Goal: Information Seeking & Learning: Learn about a topic

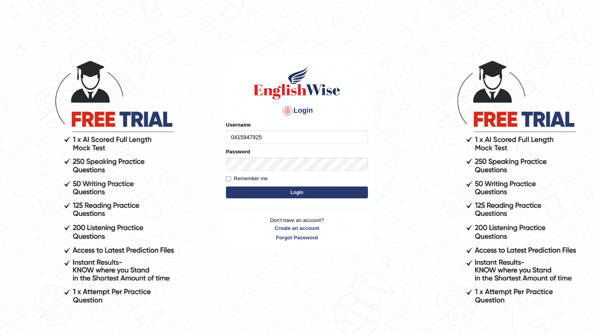
type input "0415947925"
click at [226, 178] on input "Remember me" at bounding box center [228, 178] width 5 height 5
checkbox input "true"
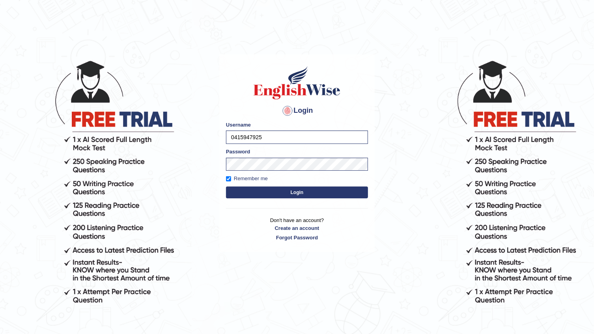
click at [273, 192] on button "Login" at bounding box center [297, 192] width 142 height 12
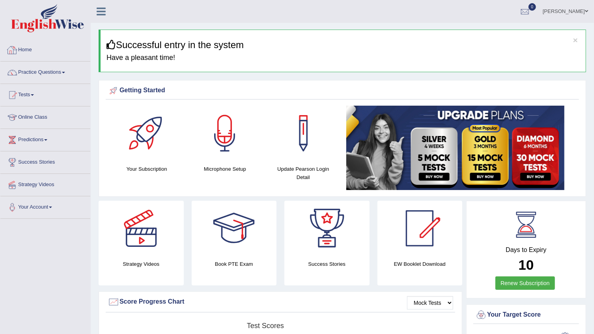
click at [17, 46] on div at bounding box center [12, 50] width 12 height 12
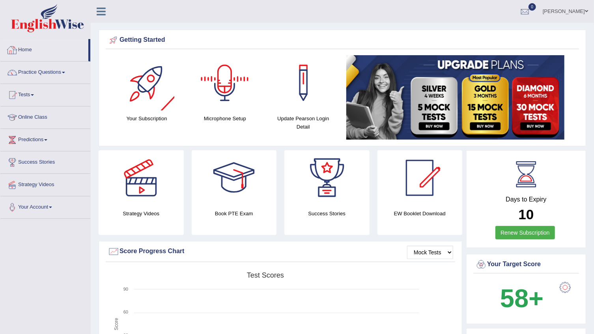
click at [240, 93] on div at bounding box center [224, 82] width 55 height 55
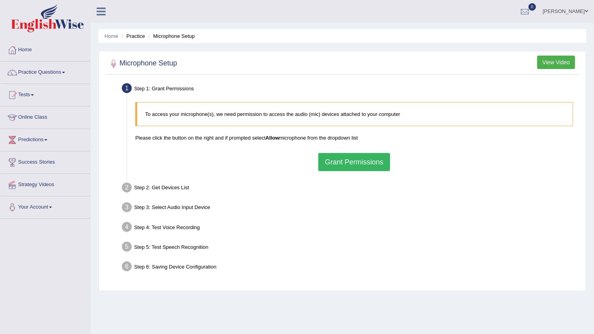
click at [345, 165] on button "Grant Permissions" at bounding box center [354, 162] width 72 height 18
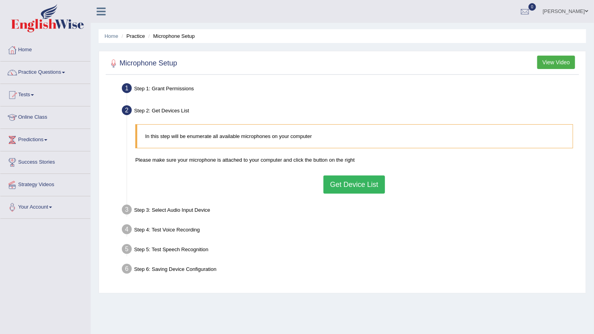
click at [179, 140] on blockquote "In this step will be enumerate all available microphones on your computer" at bounding box center [354, 136] width 438 height 24
click at [363, 181] on button "Get Device List" at bounding box center [353, 184] width 61 height 18
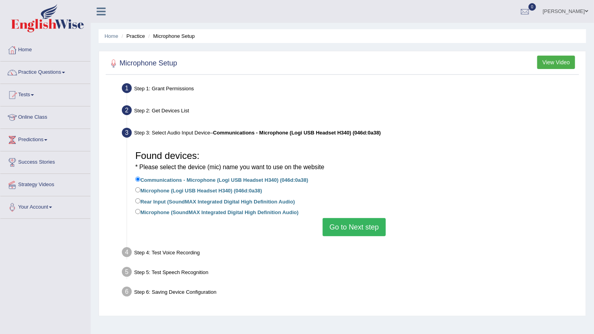
click at [134, 35] on li "Practice" at bounding box center [131, 35] width 25 height 7
click at [346, 227] on button "Go to Next step" at bounding box center [353, 227] width 63 height 18
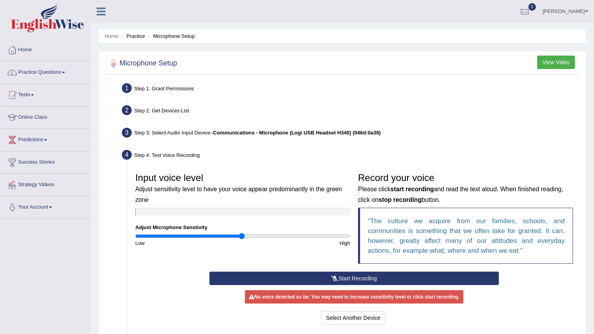
click at [304, 273] on button "Start Recording" at bounding box center [353, 278] width 289 height 13
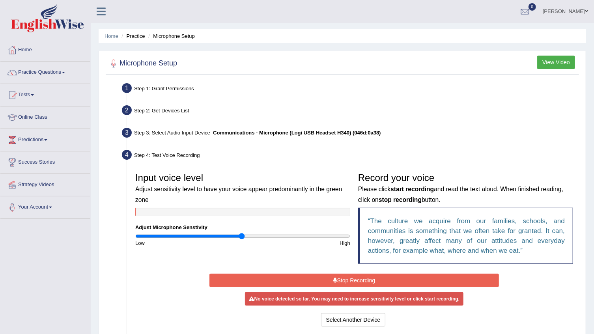
click at [305, 274] on button "Stop Recording" at bounding box center [353, 280] width 289 height 13
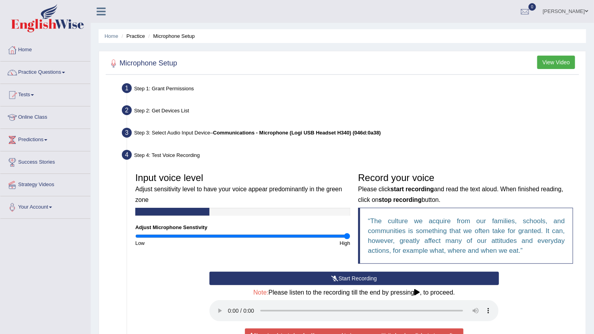
drag, startPoint x: 240, startPoint y: 234, endPoint x: 356, endPoint y: 237, distance: 116.3
type input "2"
click at [350, 237] on input "range" at bounding box center [242, 236] width 215 height 6
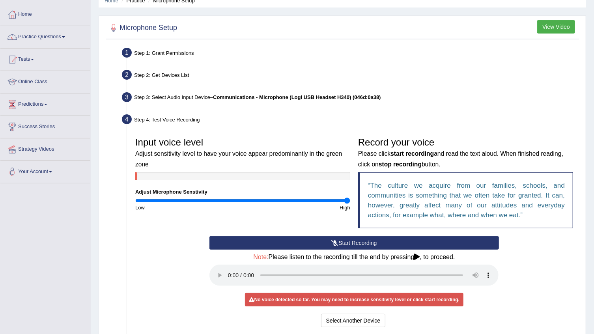
click at [315, 245] on button "Start Recording" at bounding box center [353, 242] width 289 height 13
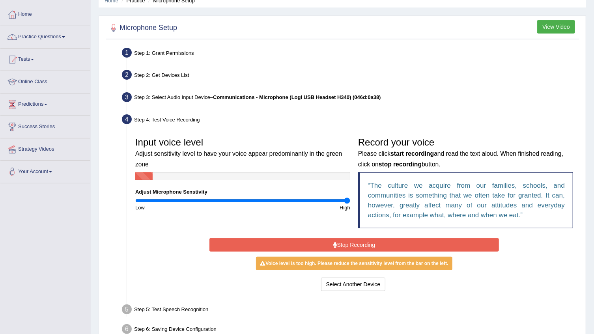
click at [313, 241] on button "Stop Recording" at bounding box center [353, 244] width 289 height 13
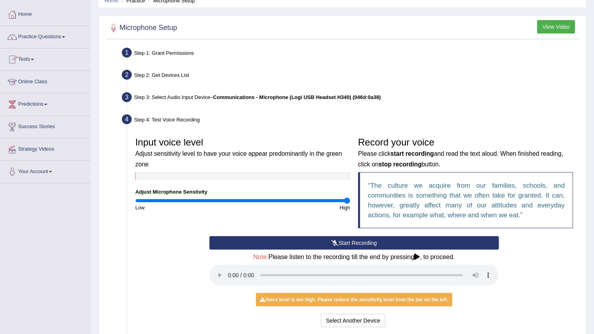
click at [53, 35] on link "Practice Questions" at bounding box center [45, 36] width 90 height 20
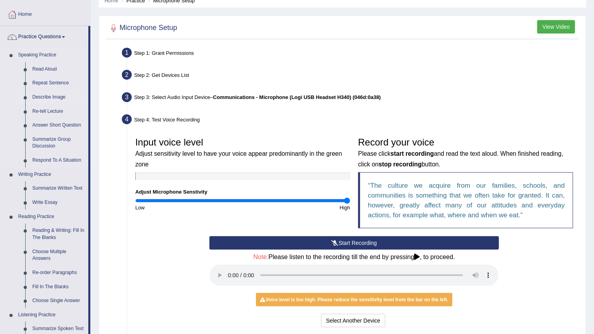
click at [43, 94] on link "Describe Image" at bounding box center [59, 97] width 60 height 14
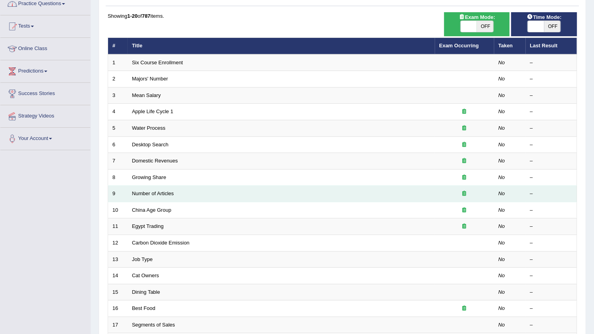
scroll to position [71, 0]
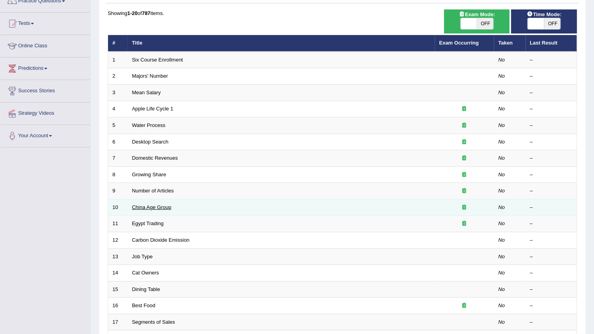
click at [147, 206] on link "China Age Group" at bounding box center [151, 207] width 39 height 6
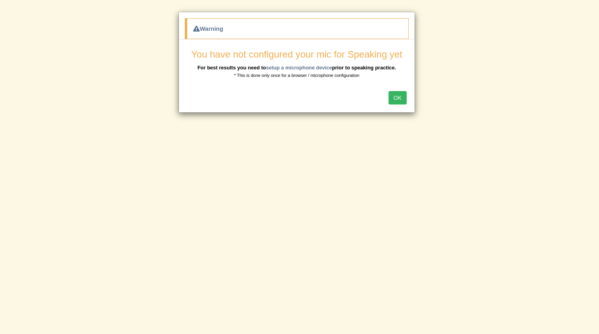
click at [396, 97] on button "OK" at bounding box center [398, 97] width 18 height 13
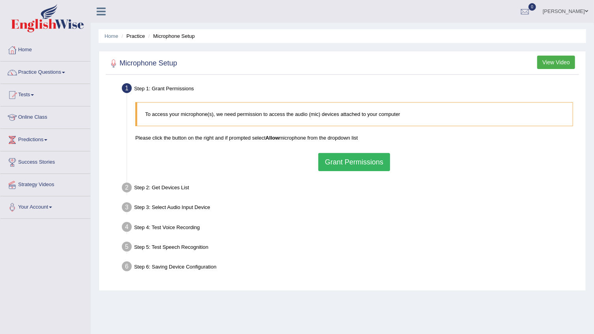
click at [335, 160] on button "Grant Permissions" at bounding box center [354, 162] width 72 height 18
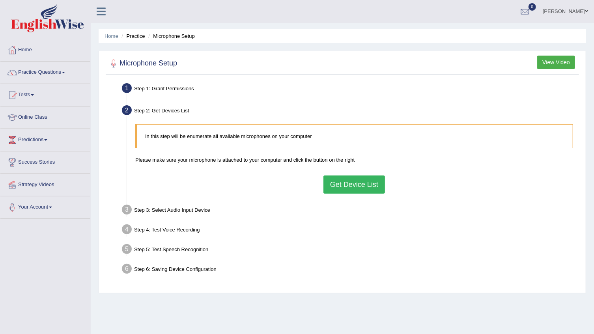
click at [344, 181] on button "Get Device List" at bounding box center [353, 184] width 61 height 18
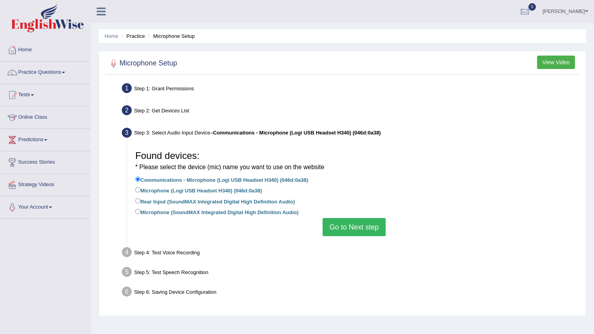
click at [348, 227] on button "Go to Next step" at bounding box center [353, 227] width 63 height 18
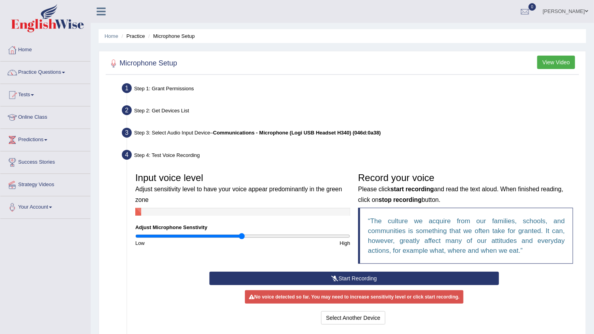
click at [331, 276] on icon at bounding box center [334, 279] width 7 height 6
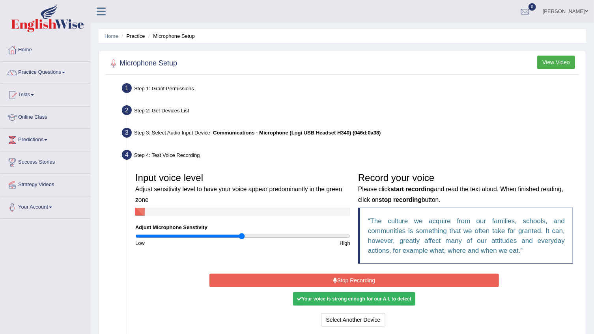
click at [331, 276] on button "Stop Recording" at bounding box center [353, 280] width 289 height 13
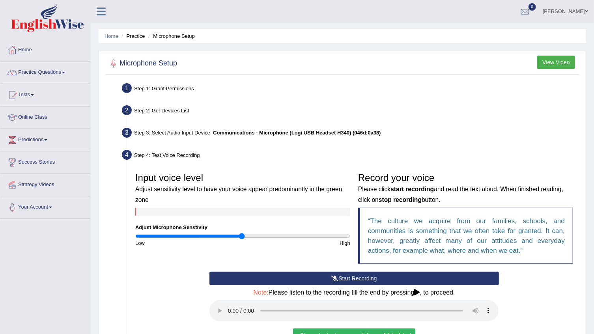
scroll to position [35, 0]
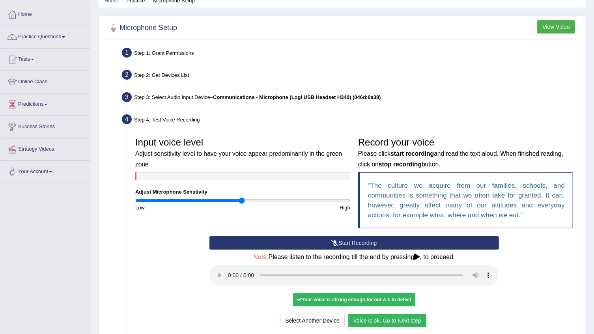
click at [59, 35] on link "Practice Questions" at bounding box center [45, 36] width 90 height 20
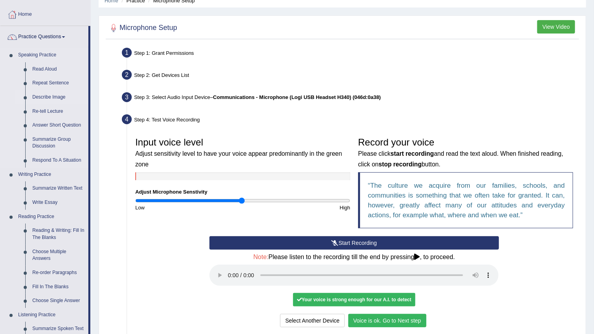
click at [51, 93] on link "Describe Image" at bounding box center [59, 97] width 60 height 14
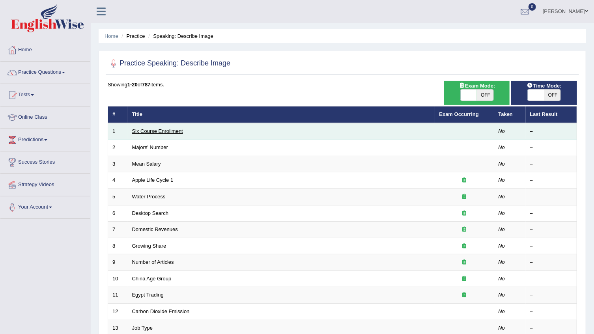
click at [172, 133] on link "Six Course Enrollment" at bounding box center [157, 131] width 51 height 6
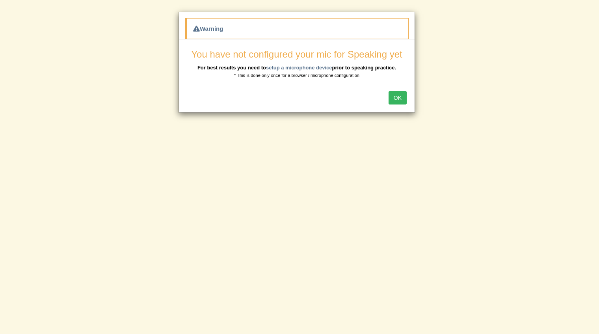
click at [395, 95] on button "OK" at bounding box center [398, 97] width 18 height 13
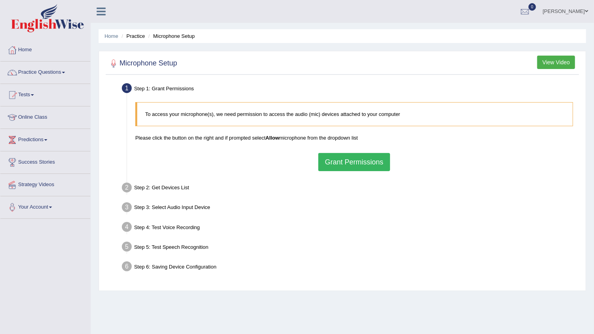
click at [370, 157] on button "Grant Permissions" at bounding box center [354, 162] width 72 height 18
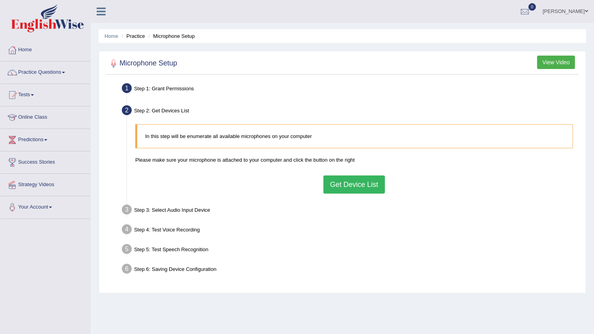
click at [360, 183] on button "Get Device List" at bounding box center [353, 184] width 61 height 18
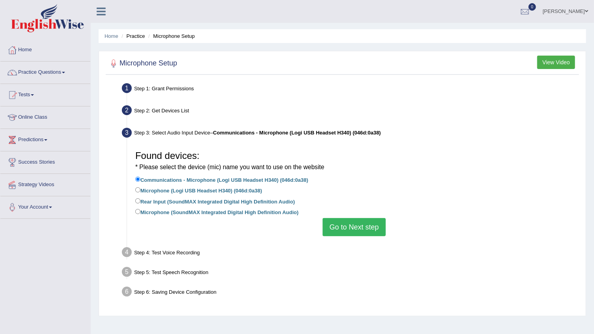
click at [350, 220] on button "Go to Next step" at bounding box center [353, 227] width 63 height 18
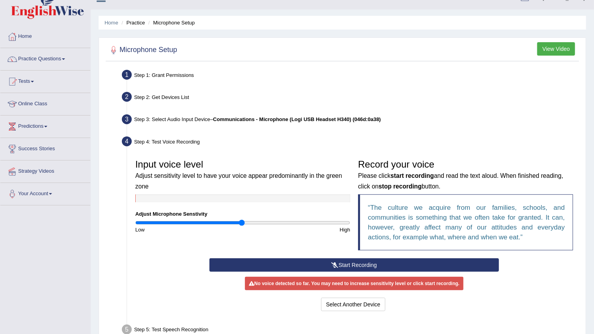
scroll to position [35, 0]
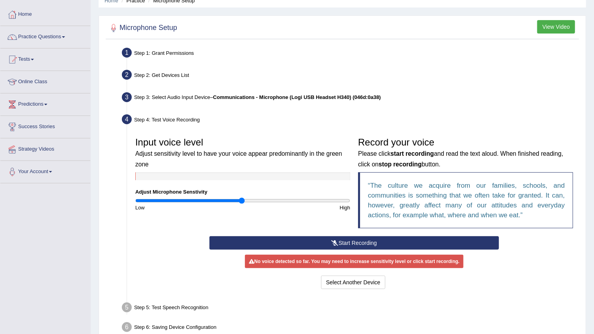
click at [348, 241] on button "Start Recording" at bounding box center [353, 242] width 289 height 13
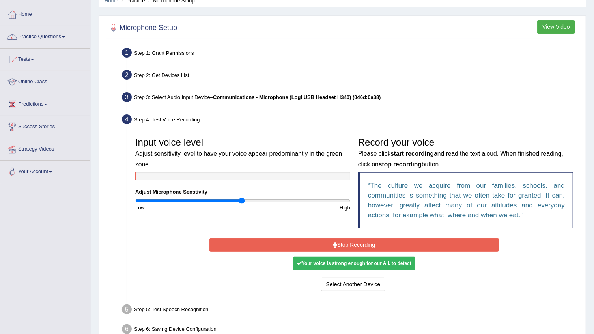
click at [348, 241] on button "Stop Recording" at bounding box center [353, 244] width 289 height 13
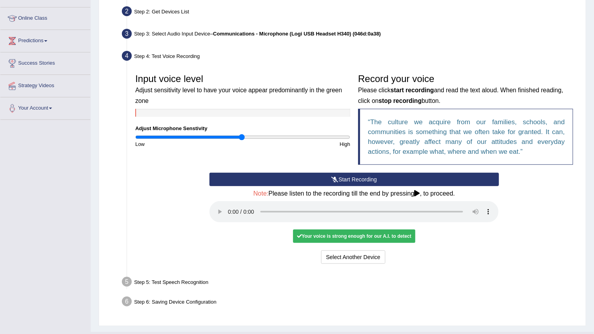
scroll to position [107, 0]
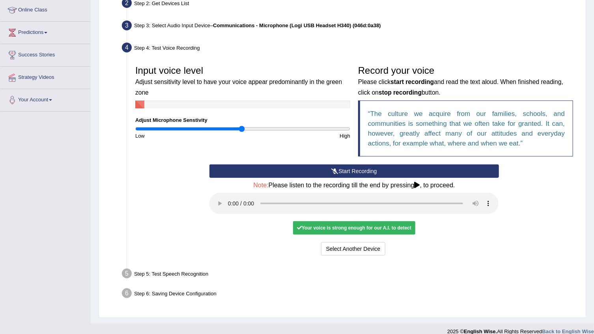
click at [334, 227] on div "Your voice is strong enough for our A.I. to detect" at bounding box center [354, 227] width 122 height 13
click at [378, 244] on button "Voice is ok. Go to Next step" at bounding box center [387, 248] width 78 height 13
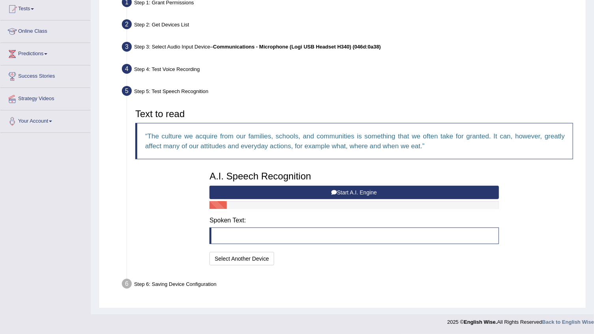
scroll to position [85, 0]
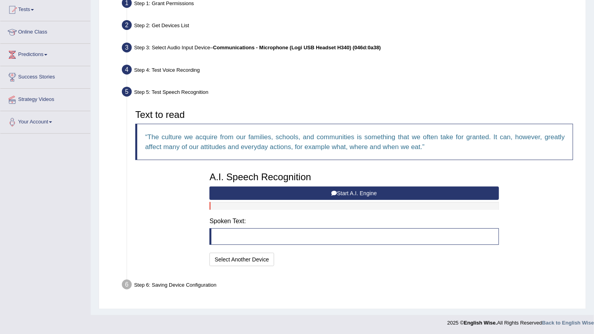
click at [310, 234] on blockquote at bounding box center [353, 236] width 289 height 17
click at [336, 191] on icon at bounding box center [334, 193] width 6 height 6
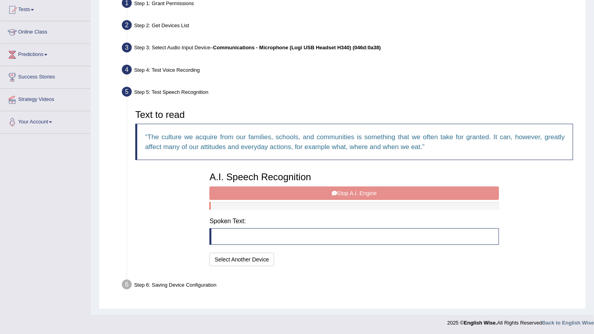
click at [334, 192] on div "A.I. Speech Recognition Start A.I. Engine Stop A.I. Engine Note: Please listen …" at bounding box center [353, 218] width 297 height 100
click at [300, 238] on blockquote at bounding box center [353, 236] width 289 height 17
click at [253, 260] on button "Select Another Device" at bounding box center [241, 259] width 65 height 13
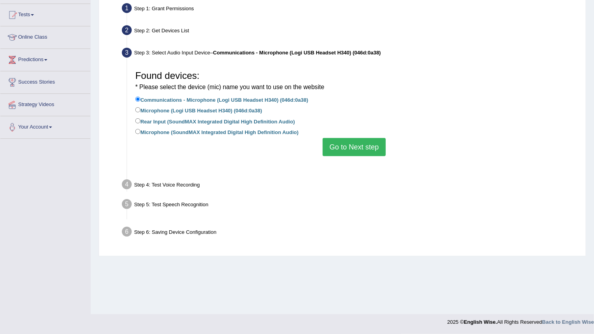
scroll to position [80, 0]
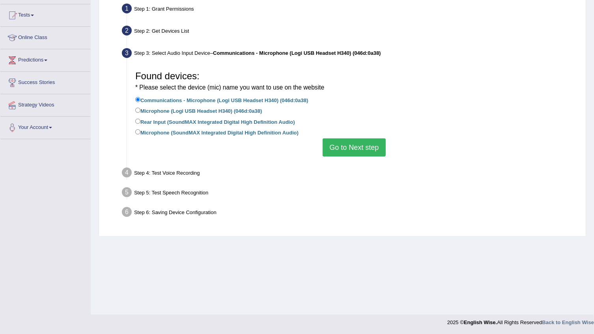
click at [349, 149] on button "Go to Next step" at bounding box center [353, 147] width 63 height 18
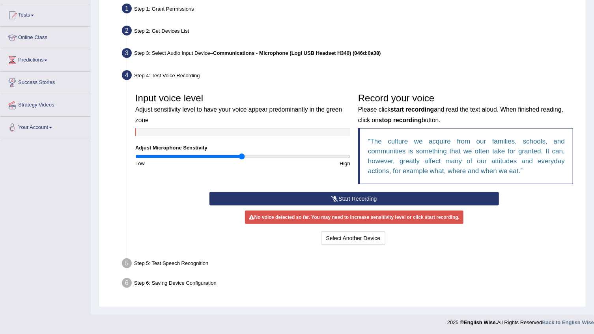
click at [331, 196] on icon at bounding box center [334, 199] width 7 height 6
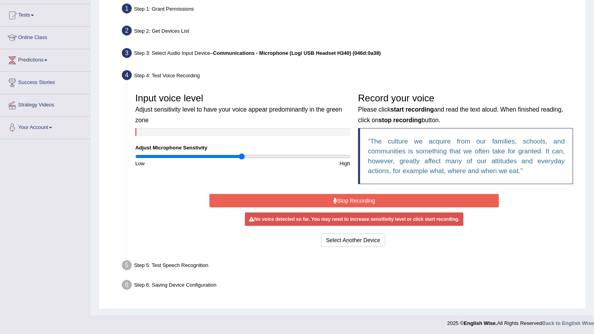
click at [332, 196] on button "Stop Recording" at bounding box center [353, 200] width 289 height 13
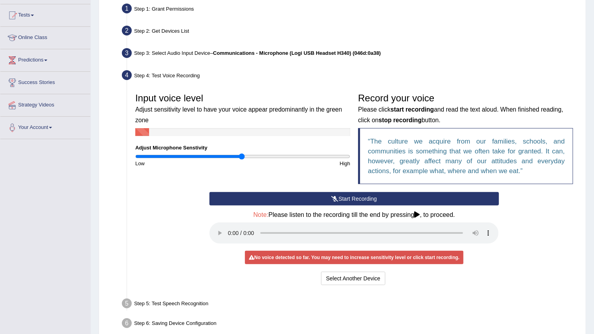
click at [332, 196] on icon at bounding box center [334, 199] width 7 height 6
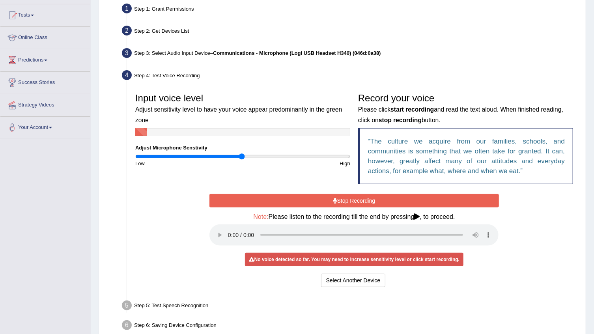
click at [332, 196] on button "Stop Recording" at bounding box center [353, 200] width 289 height 13
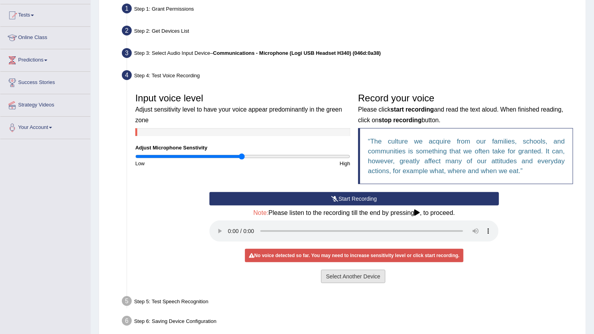
click at [355, 276] on button "Select Another Device" at bounding box center [353, 276] width 65 height 13
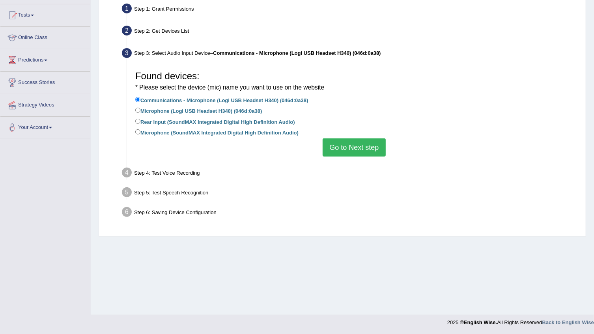
click at [344, 150] on button "Go to Next step" at bounding box center [353, 147] width 63 height 18
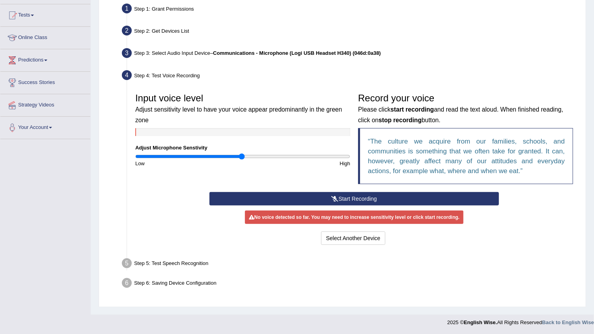
click at [333, 217] on div "No voice detected so far. You may need to increase sensitivity level or click s…" at bounding box center [354, 216] width 218 height 13
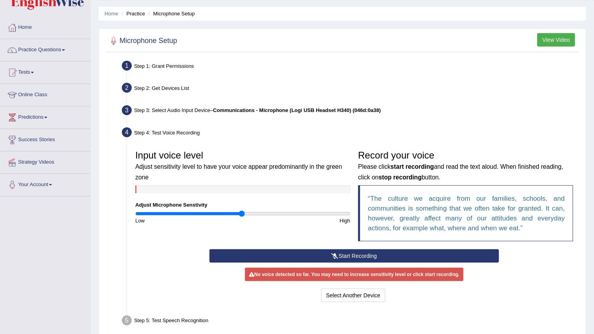
scroll to position [0, 0]
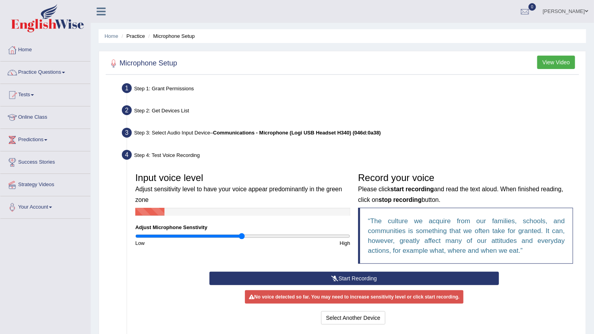
click at [544, 64] on button "View Video" at bounding box center [556, 62] width 38 height 13
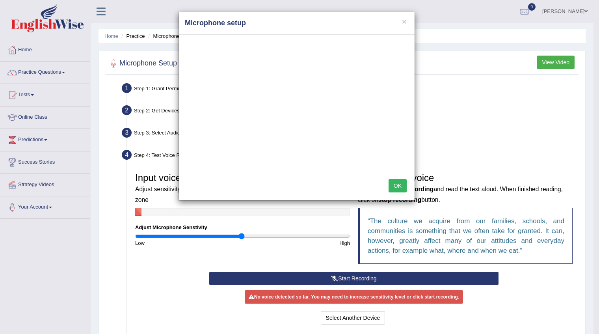
click at [398, 184] on button "OK" at bounding box center [398, 185] width 18 height 13
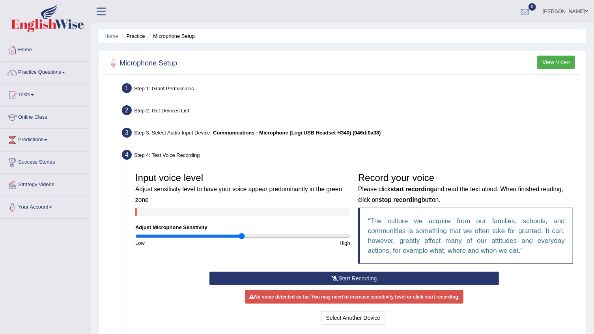
click at [552, 57] on button "View Video" at bounding box center [556, 62] width 38 height 13
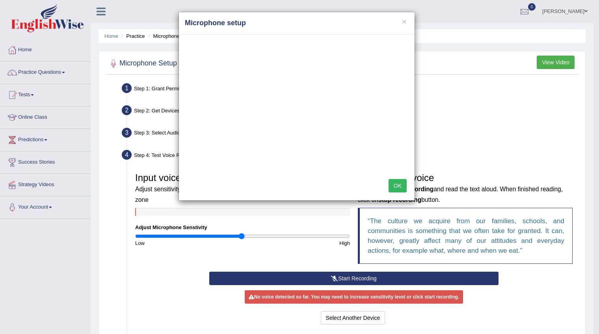
click at [395, 184] on button "OK" at bounding box center [398, 185] width 18 height 13
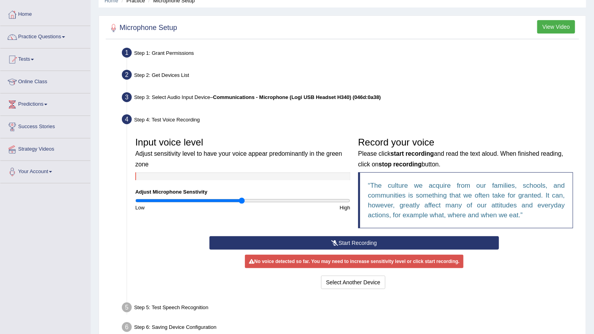
scroll to position [35, 0]
click at [356, 241] on button "Start Recording" at bounding box center [353, 242] width 289 height 13
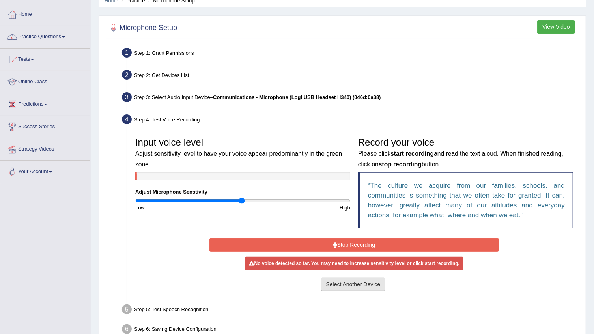
click at [351, 285] on button "Select Another Device" at bounding box center [353, 283] width 65 height 13
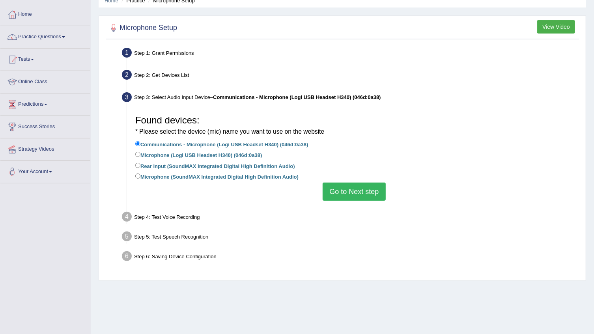
click at [351, 193] on button "Go to Next step" at bounding box center [353, 191] width 63 height 18
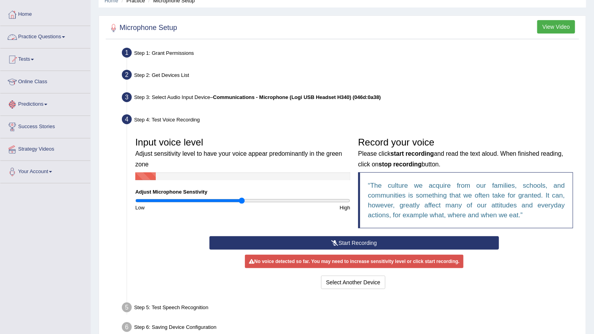
click at [63, 35] on link "Practice Questions" at bounding box center [45, 36] width 90 height 20
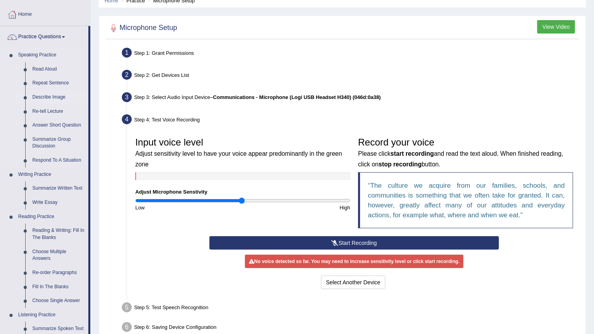
click at [48, 95] on link "Describe Image" at bounding box center [59, 97] width 60 height 14
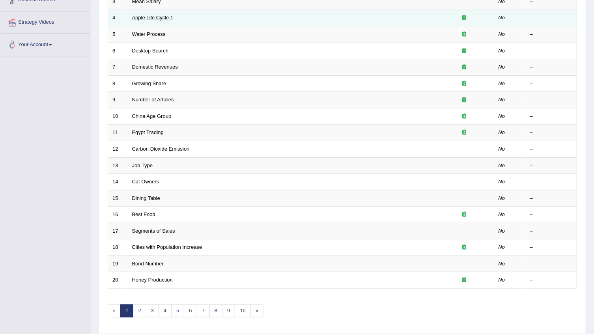
scroll to position [187, 0]
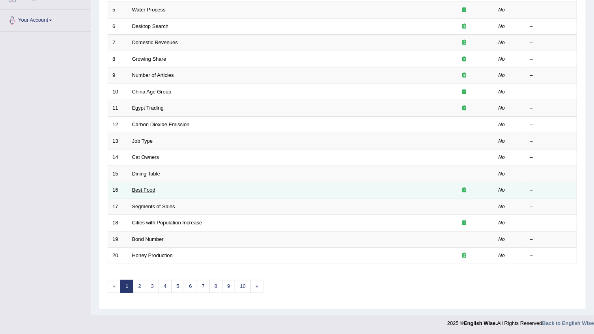
click at [138, 187] on link "Best Food" at bounding box center [143, 190] width 23 height 6
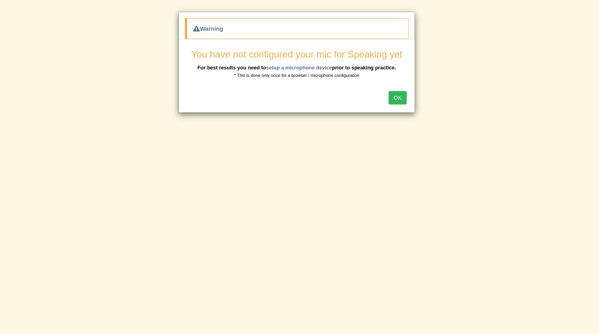
click at [394, 94] on button "OK" at bounding box center [398, 97] width 18 height 13
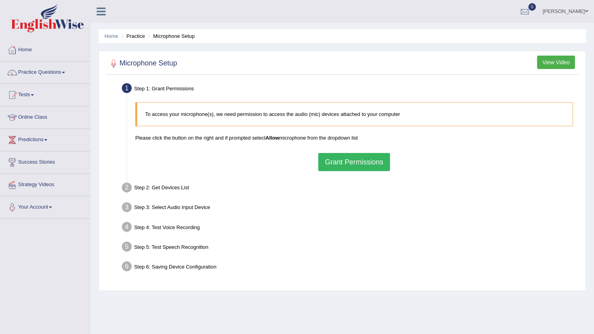
click at [357, 159] on button "Grant Permissions" at bounding box center [354, 162] width 72 height 18
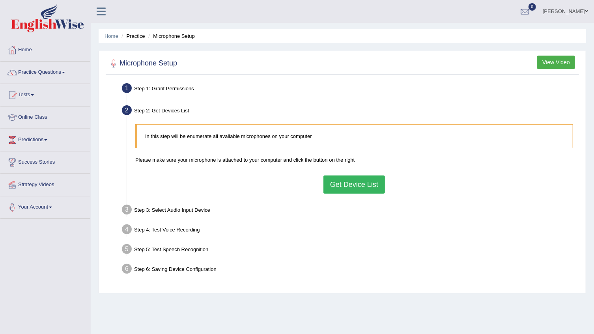
click at [352, 180] on button "Get Device List" at bounding box center [353, 184] width 61 height 18
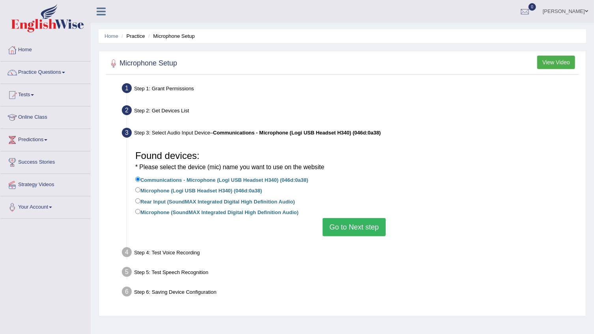
click at [354, 230] on button "Go to Next step" at bounding box center [353, 227] width 63 height 18
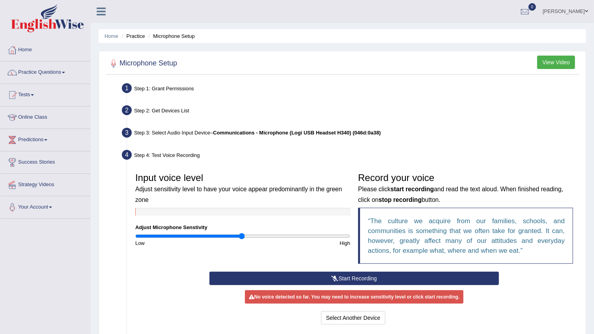
click at [304, 278] on button "Start Recording" at bounding box center [353, 278] width 289 height 13
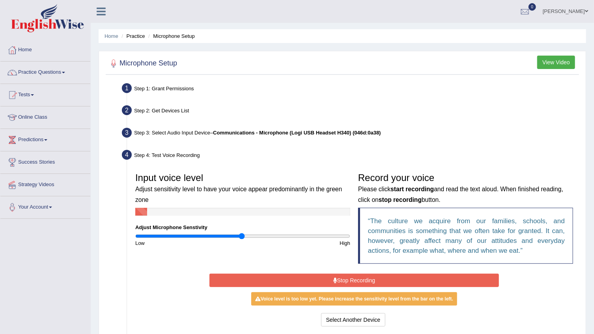
click at [300, 274] on button "Stop Recording" at bounding box center [353, 280] width 289 height 13
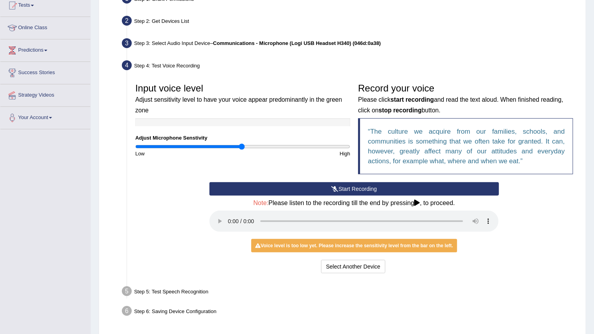
scroll to position [107, 0]
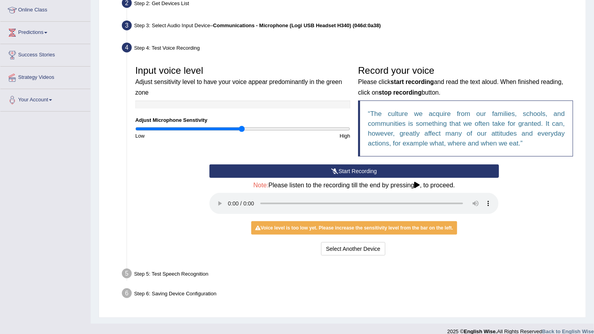
click at [366, 224] on div "Voice level is too low yet. Please increase the sensitivity level from the bar …" at bounding box center [354, 227] width 206 height 13
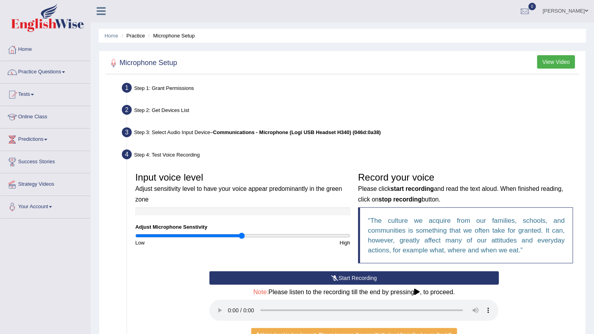
scroll to position [0, 0]
click at [556, 61] on button "View Video" at bounding box center [556, 62] width 38 height 13
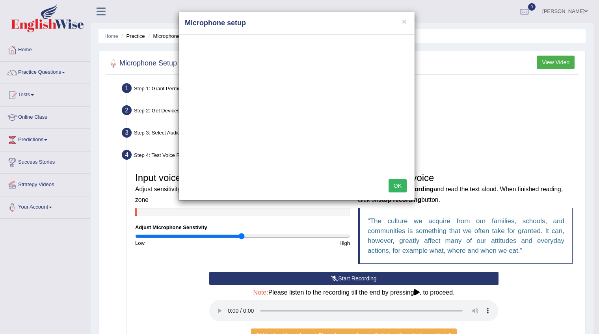
click at [398, 185] on button "OK" at bounding box center [398, 185] width 18 height 13
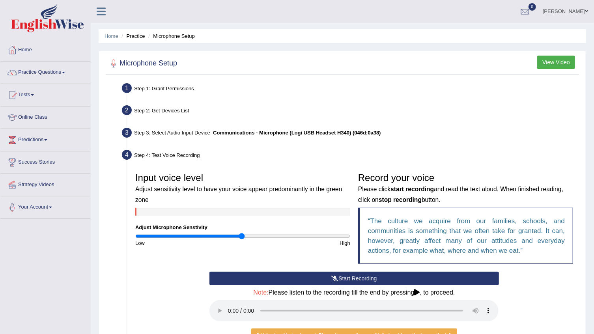
click at [546, 59] on button "View Video" at bounding box center [556, 62] width 38 height 13
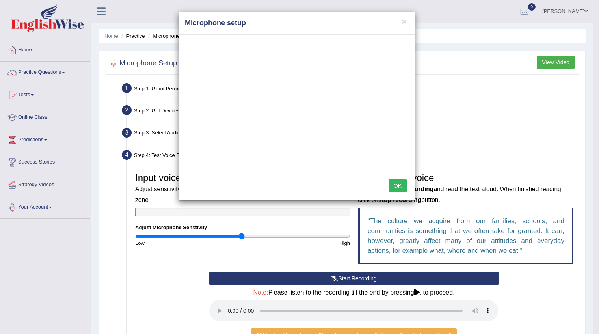
click at [48, 207] on div "× Microphone setup OK" at bounding box center [299, 167] width 599 height 334
click at [49, 208] on div "× Microphone setup OK" at bounding box center [299, 167] width 599 height 334
click at [50, 205] on div "× Microphone setup OK" at bounding box center [299, 167] width 599 height 334
click at [52, 207] on div "× Microphone setup OK" at bounding box center [299, 167] width 599 height 334
click at [393, 183] on button "OK" at bounding box center [398, 185] width 18 height 13
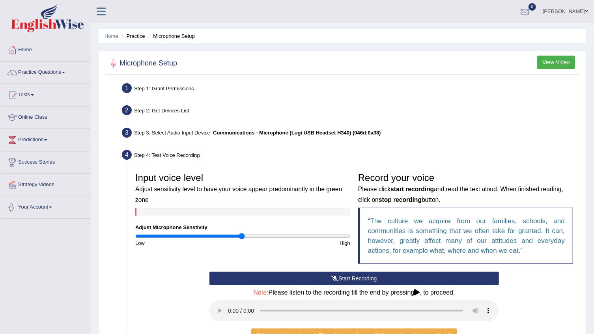
click at [52, 207] on span at bounding box center [50, 208] width 3 height 2
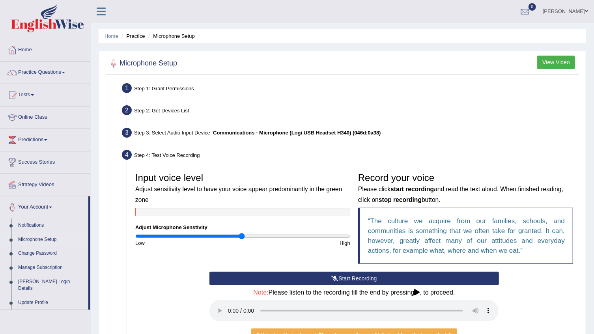
click at [38, 237] on link "Microphone Setup" at bounding box center [52, 240] width 74 height 14
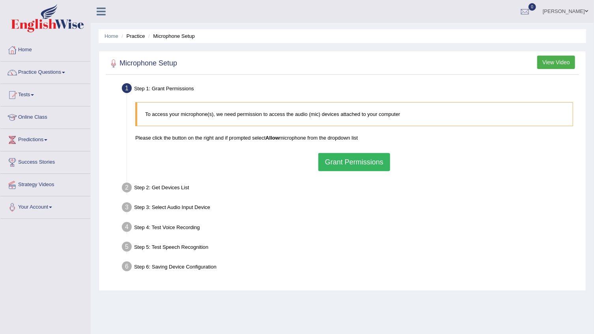
click at [341, 158] on button "Grant Permissions" at bounding box center [354, 162] width 72 height 18
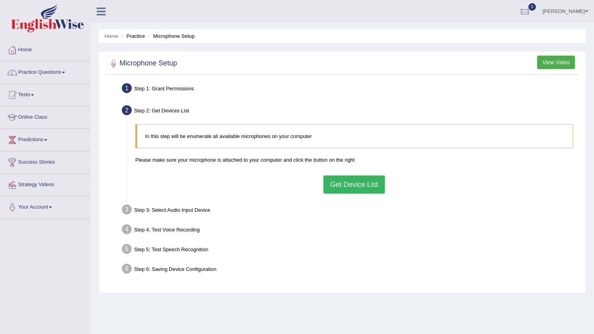
click at [341, 187] on button "Get Device List" at bounding box center [353, 184] width 61 height 18
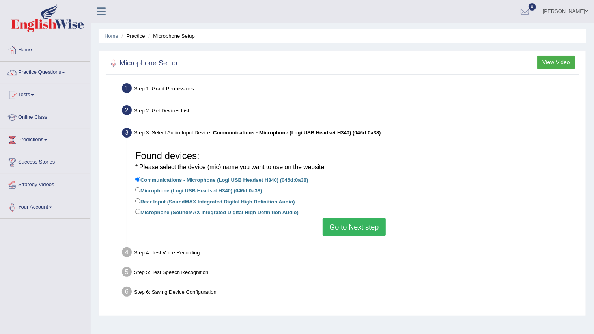
click at [343, 225] on button "Go to Next step" at bounding box center [353, 227] width 63 height 18
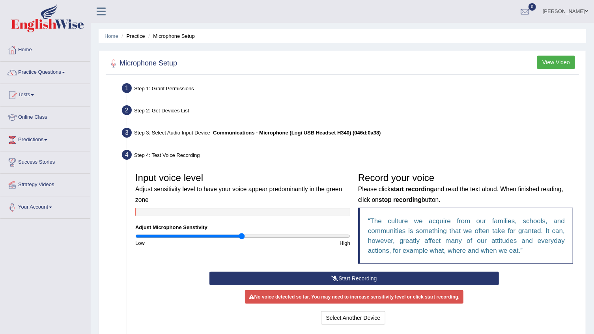
click at [288, 274] on button "Start Recording" at bounding box center [353, 278] width 289 height 13
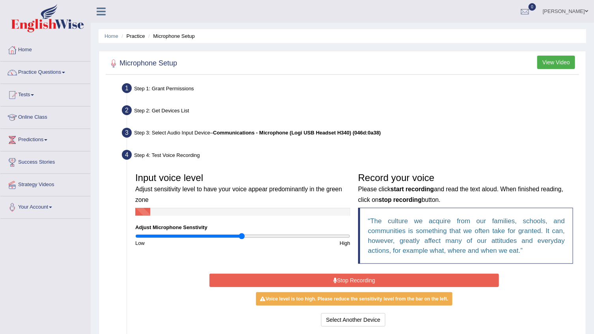
click at [281, 275] on button "Stop Recording" at bounding box center [353, 280] width 289 height 13
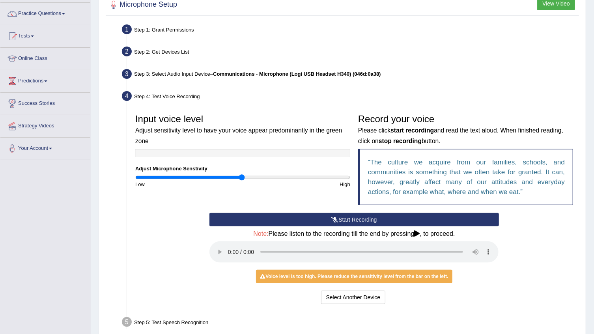
scroll to position [71, 0]
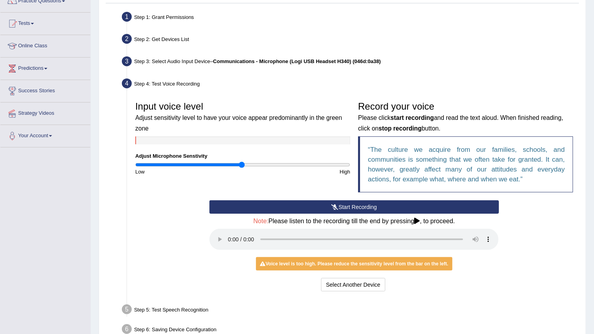
click at [315, 264] on div "Voice level is too high. Please reduce the sensitivity level from the bar on th…" at bounding box center [354, 263] width 196 height 13
click at [356, 201] on button "Start Recording" at bounding box center [353, 206] width 289 height 13
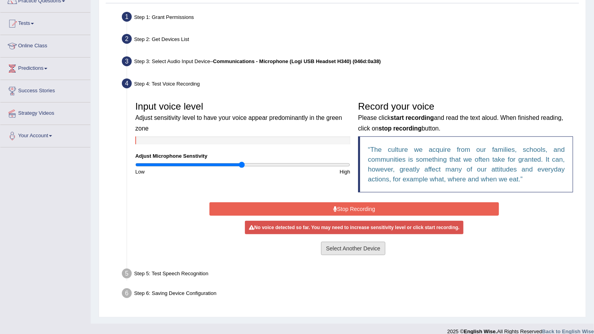
click at [343, 247] on button "Select Another Device" at bounding box center [353, 248] width 65 height 13
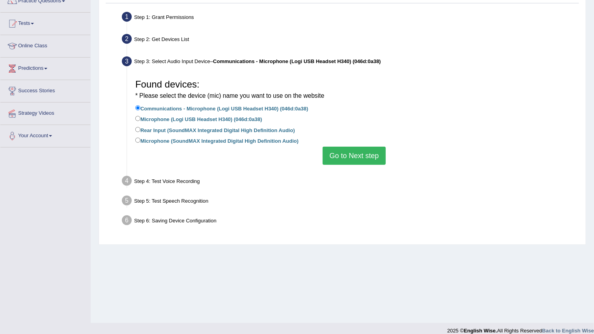
click at [355, 153] on button "Go to Next step" at bounding box center [353, 156] width 63 height 18
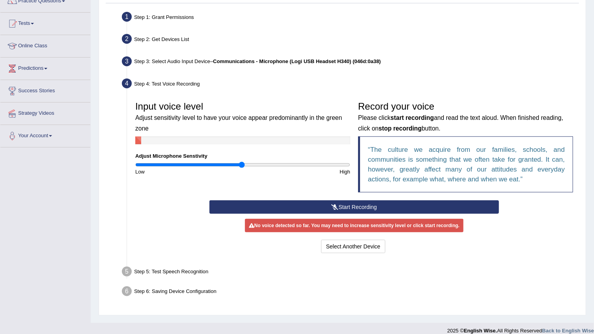
click at [350, 199] on div "Input voice level Adjust sensitivity level to have your voice appear predominan…" at bounding box center [353, 148] width 445 height 103
click at [350, 204] on button "Start Recording" at bounding box center [353, 206] width 289 height 13
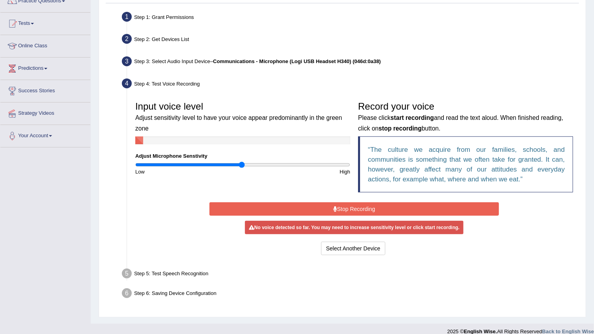
click at [350, 204] on button "Stop Recording" at bounding box center [353, 208] width 289 height 13
click at [0, 0] on button "Start Recording" at bounding box center [0, 0] width 0 height 0
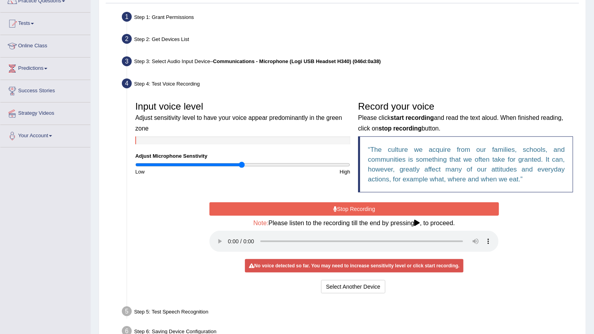
click at [348, 206] on button "Stop Recording" at bounding box center [353, 208] width 289 height 13
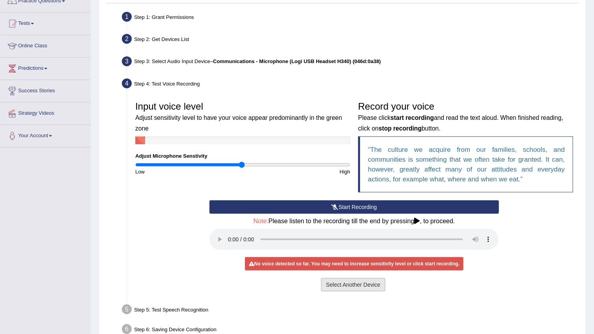
click at [348, 282] on button "Select Another Device" at bounding box center [353, 284] width 65 height 13
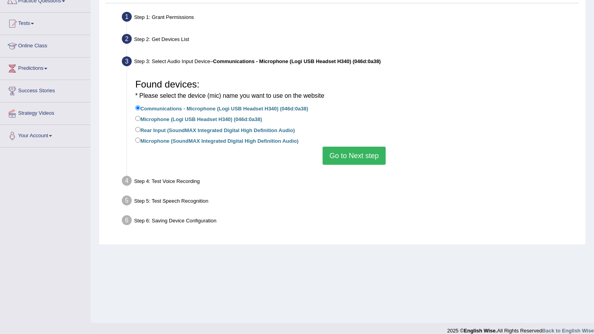
click at [352, 160] on button "Go to Next step" at bounding box center [353, 156] width 63 height 18
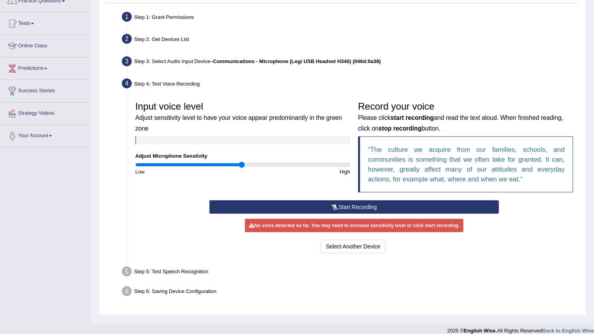
click at [339, 206] on button "Start Recording" at bounding box center [353, 206] width 289 height 13
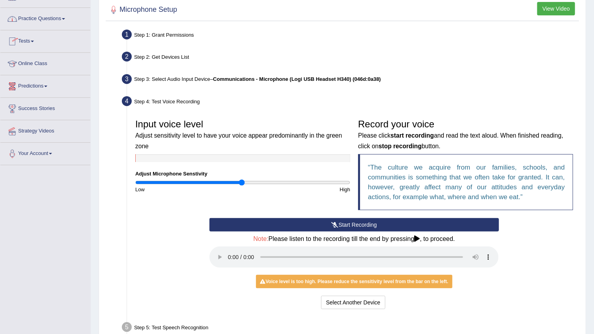
scroll to position [35, 0]
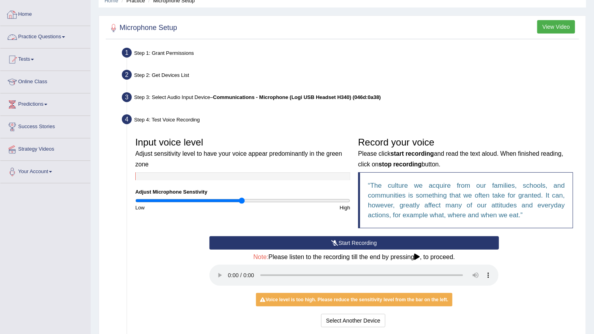
click at [61, 39] on link "Practice Questions" at bounding box center [45, 36] width 90 height 20
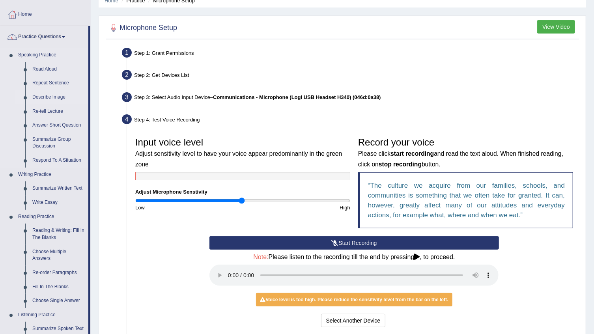
click at [47, 93] on link "Describe Image" at bounding box center [59, 97] width 60 height 14
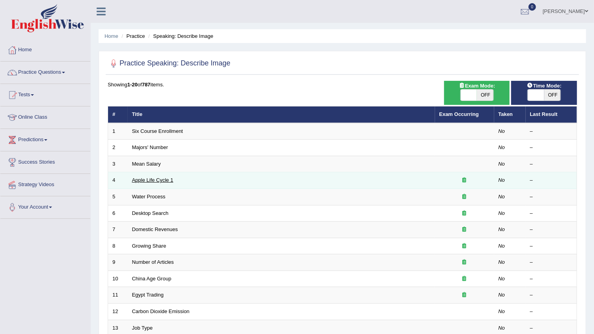
click at [152, 180] on link "Apple Life Cycle 1" at bounding box center [152, 180] width 41 height 6
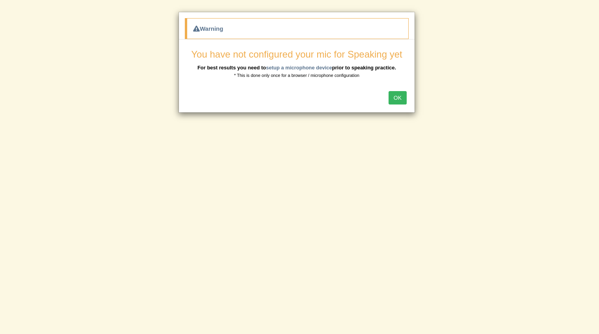
click at [397, 97] on button "OK" at bounding box center [398, 97] width 18 height 13
